Goal: Task Accomplishment & Management: Manage account settings

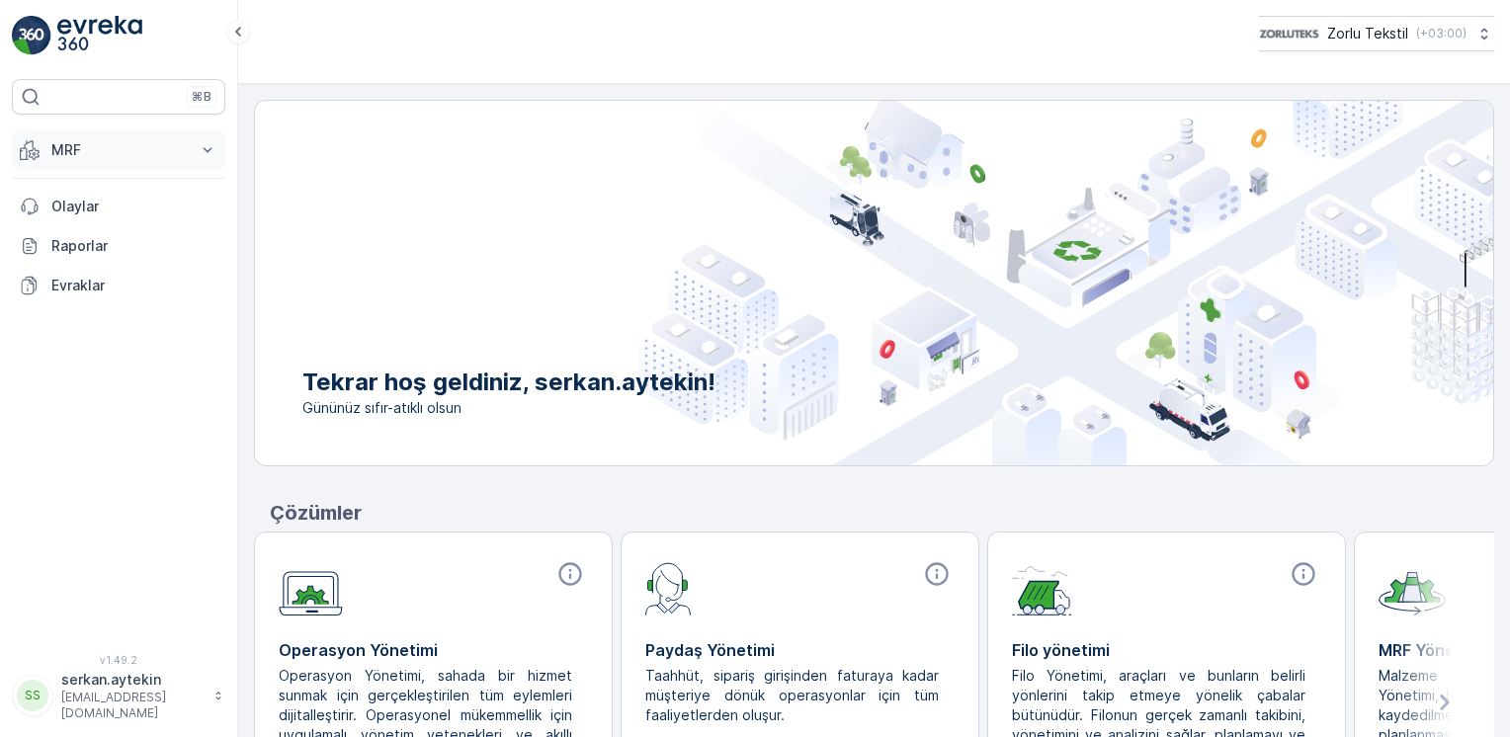
click at [107, 151] on p "MRF" at bounding box center [118, 150] width 134 height 20
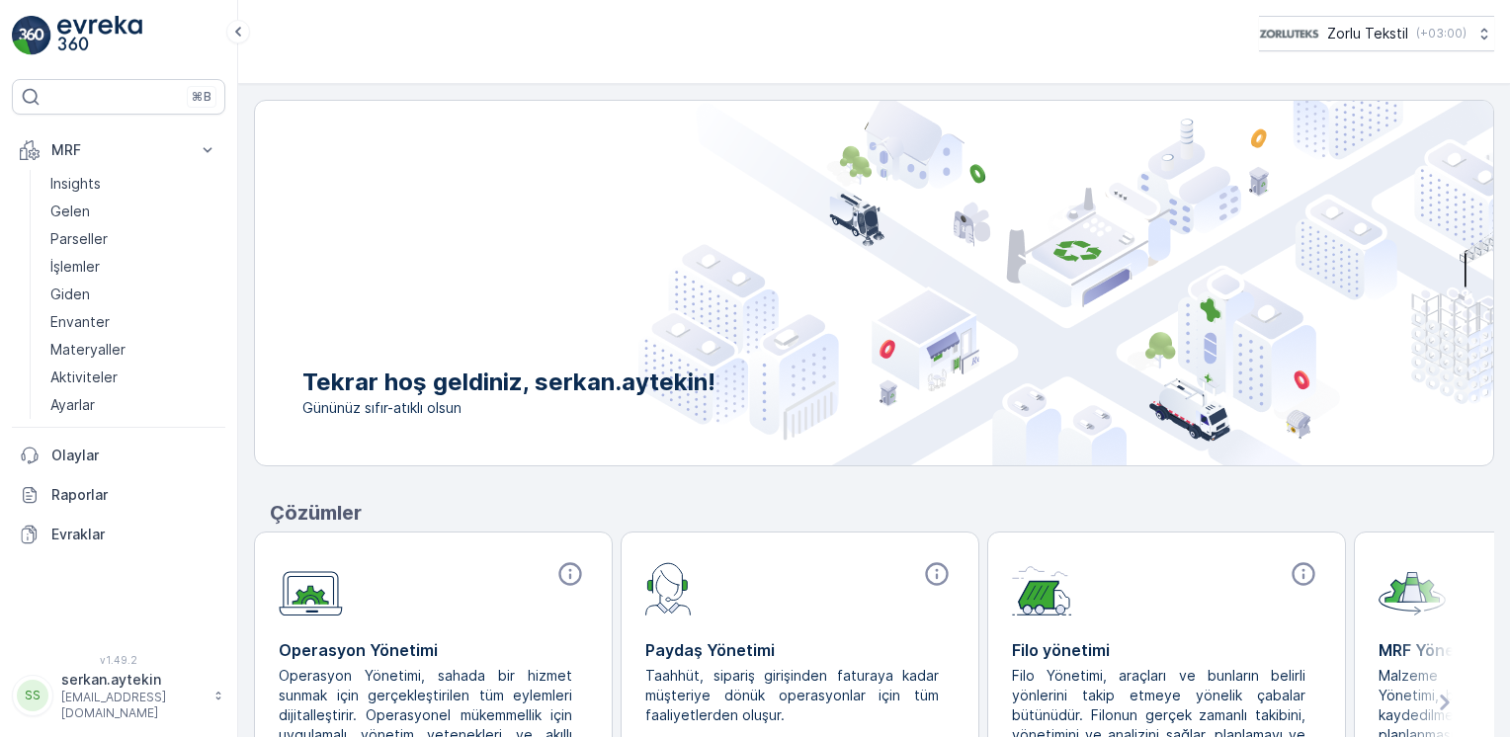
click at [137, 709] on p "[EMAIL_ADDRESS][DOMAIN_NAME]" at bounding box center [132, 706] width 142 height 32
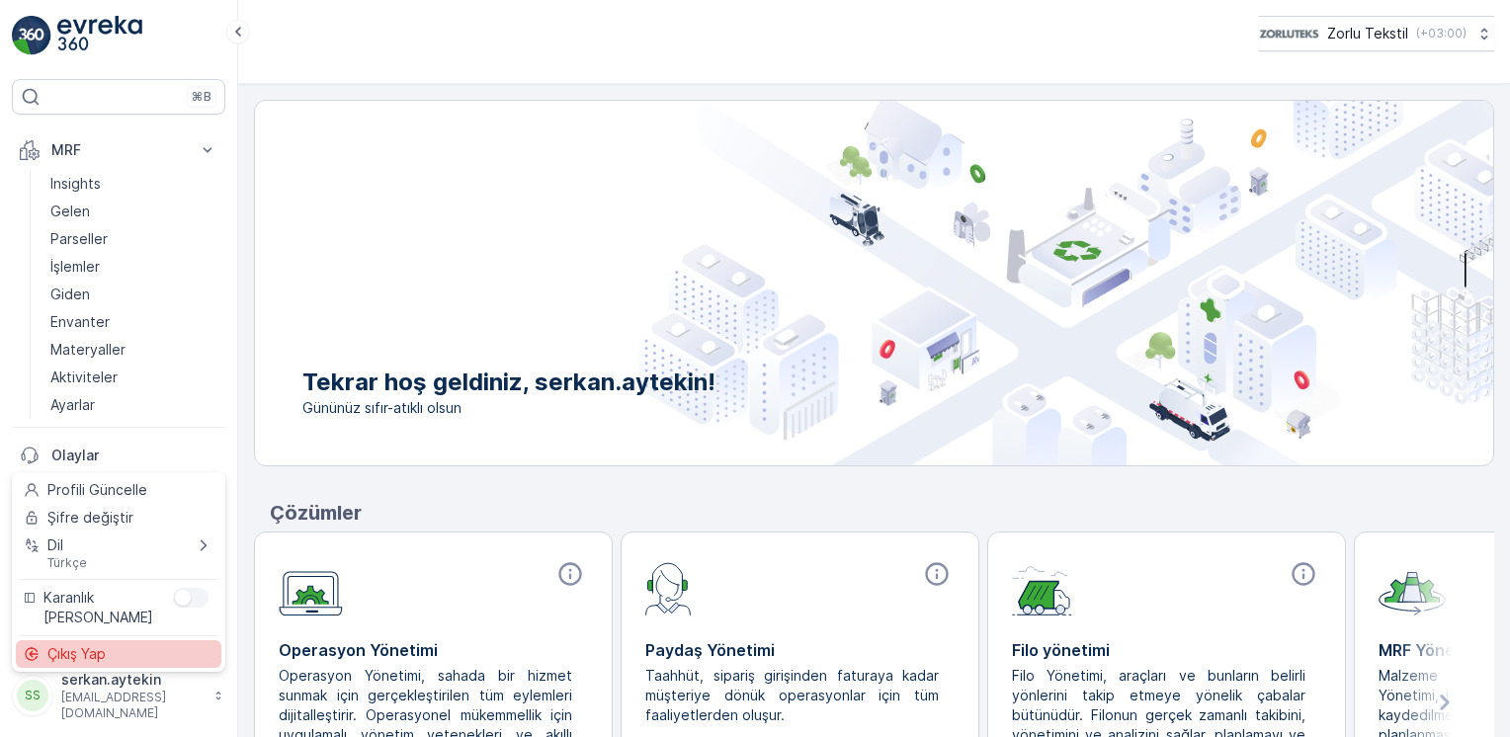
click at [93, 659] on span "Çıkış Yap" at bounding box center [76, 654] width 58 height 20
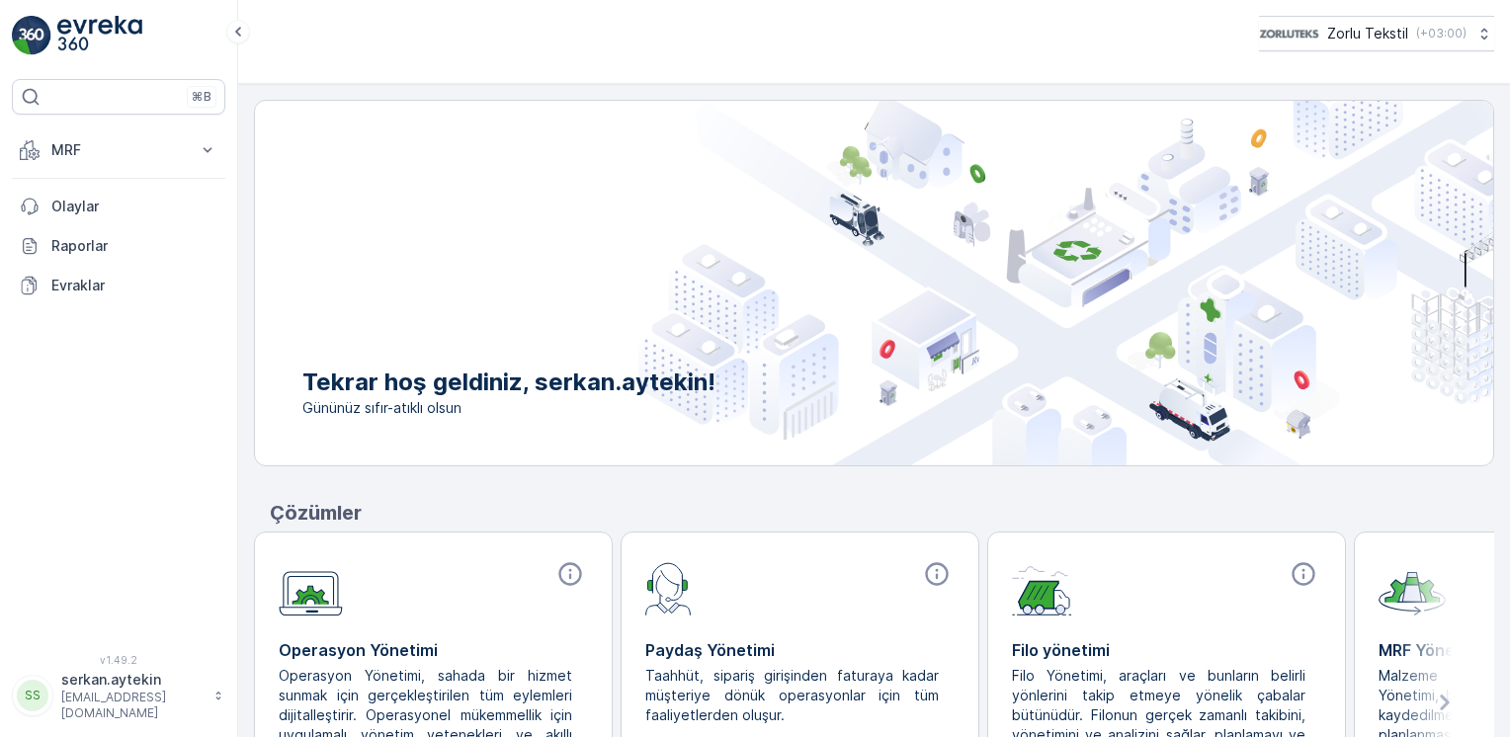
click at [169, 715] on p "[EMAIL_ADDRESS][DOMAIN_NAME]" at bounding box center [132, 706] width 142 height 32
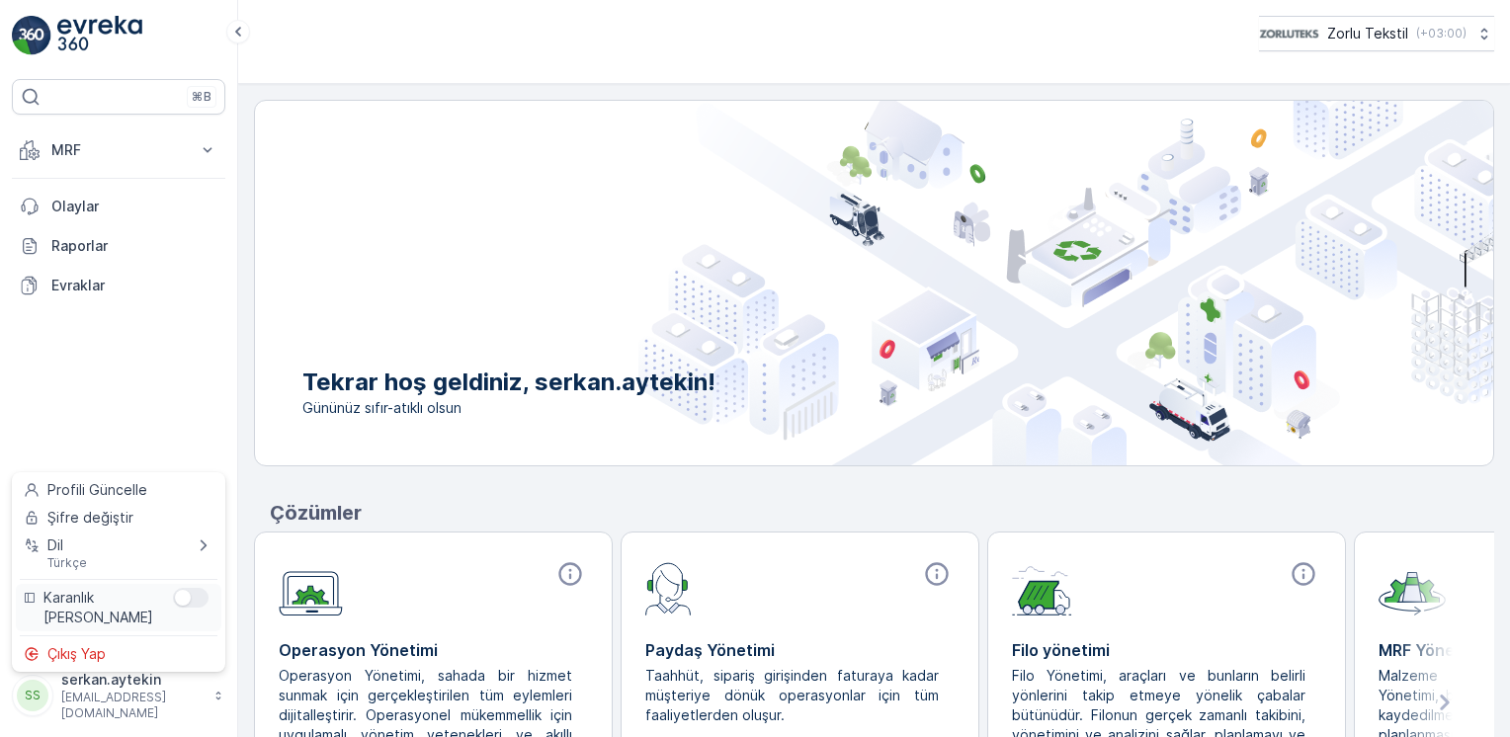
click at [196, 604] on div "Menu" at bounding box center [191, 598] width 36 height 20
click at [173, 588] on input "Menu" at bounding box center [173, 588] width 0 height 0
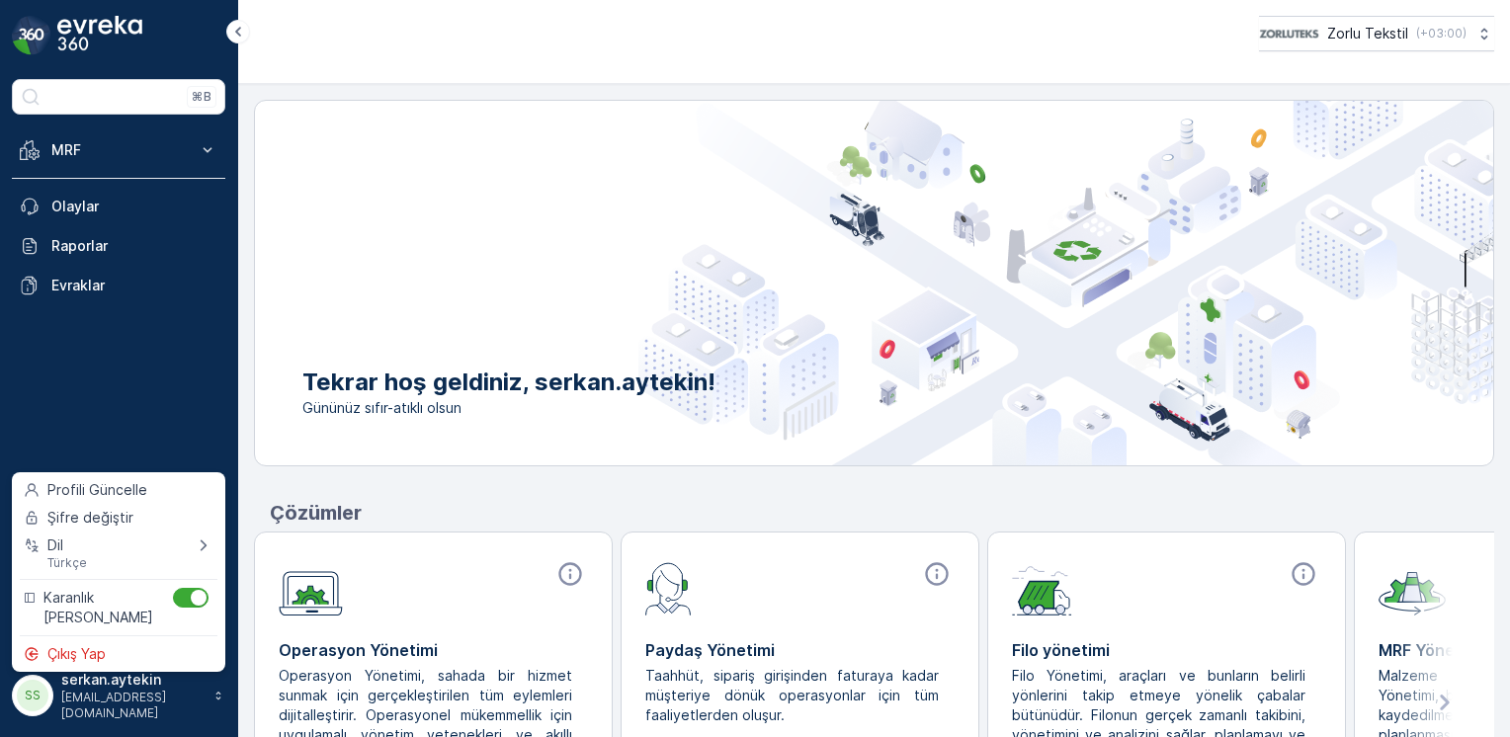
click at [145, 705] on p "[EMAIL_ADDRESS][DOMAIN_NAME]" at bounding box center [132, 706] width 142 height 32
click at [113, 656] on div "Çıkış Yap" at bounding box center [119, 654] width 206 height 28
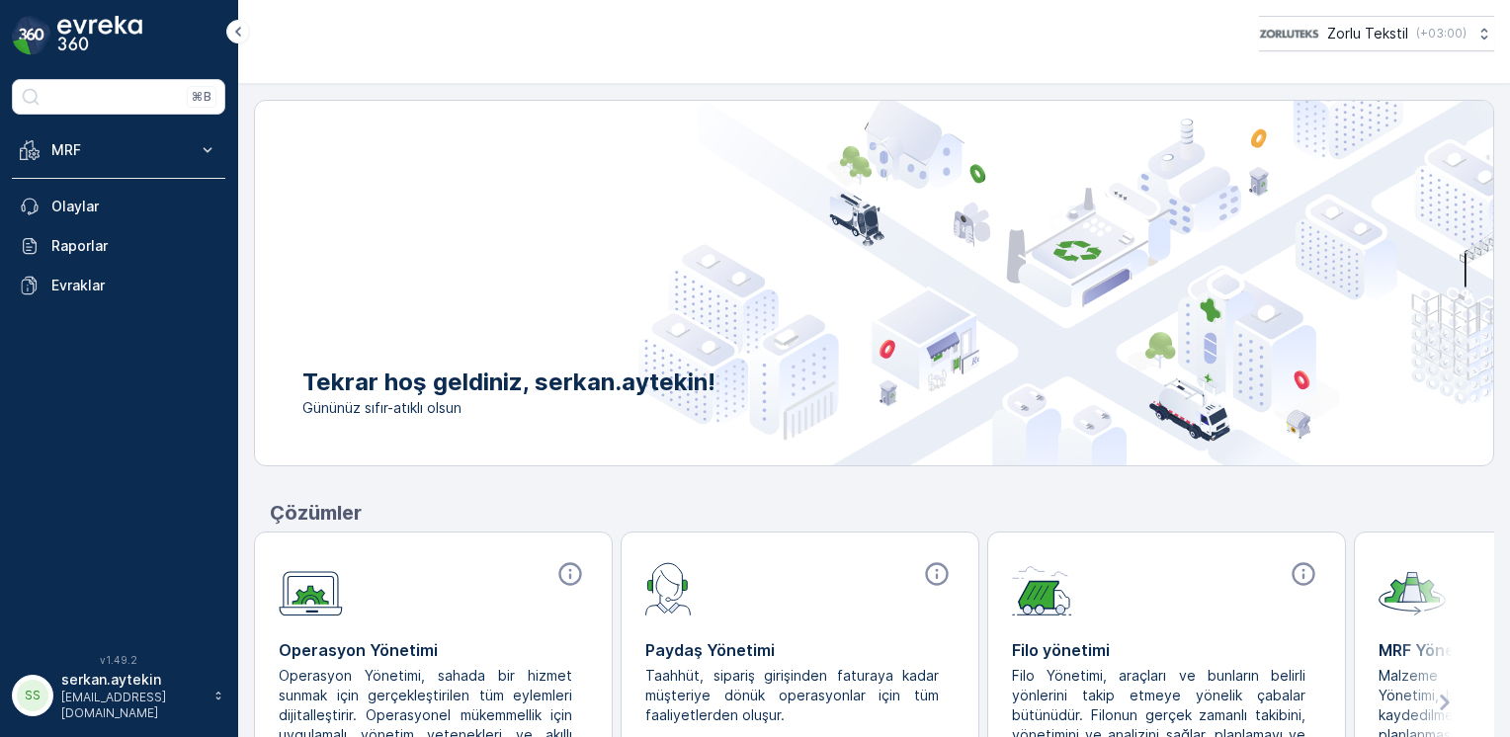
click at [122, 703] on p "[EMAIL_ADDRESS][DOMAIN_NAME]" at bounding box center [132, 706] width 142 height 32
click at [286, 477] on div "Tekrar hoş geldiniz, serkan.aytekin! Gününüz sıfır-atıklı olsun Çözümler Operas…" at bounding box center [874, 411] width 1240 height 622
